Goal: Information Seeking & Learning: Learn about a topic

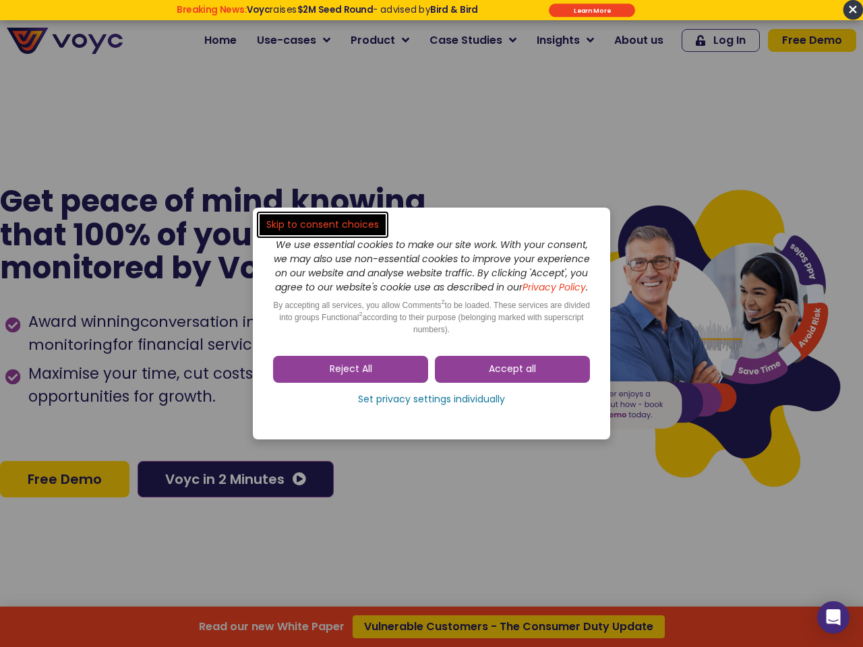
click at [512, 376] on span "Accept all" at bounding box center [512, 369] width 47 height 13
click at [351, 376] on div "Skip to consent choices We use essential cookies to make our site work. With yo…" at bounding box center [431, 323] width 863 height 647
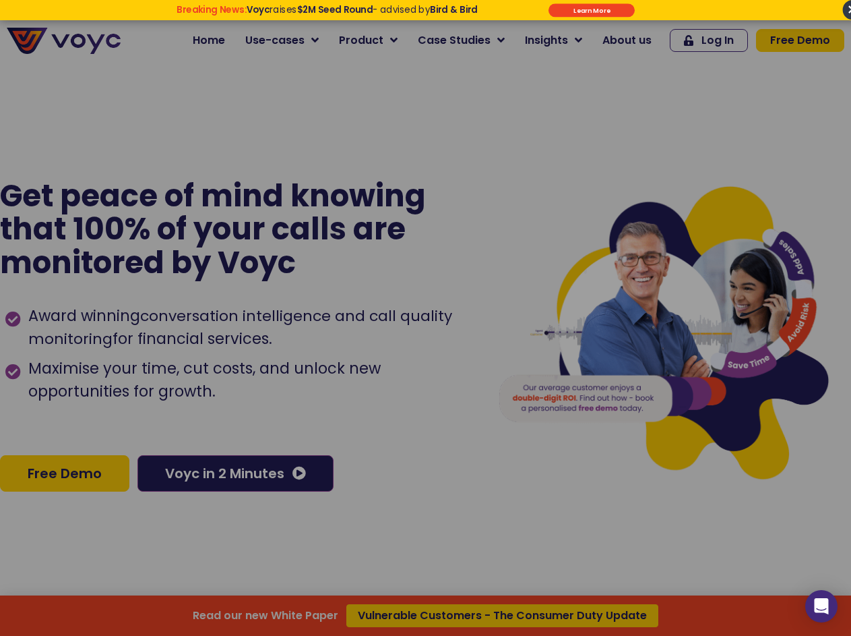
click at [431, 407] on div "Read our new White Paper Vulnerable Customers - The Consumer Duty Update" at bounding box center [425, 318] width 851 height 636
